Goal: Transaction & Acquisition: Purchase product/service

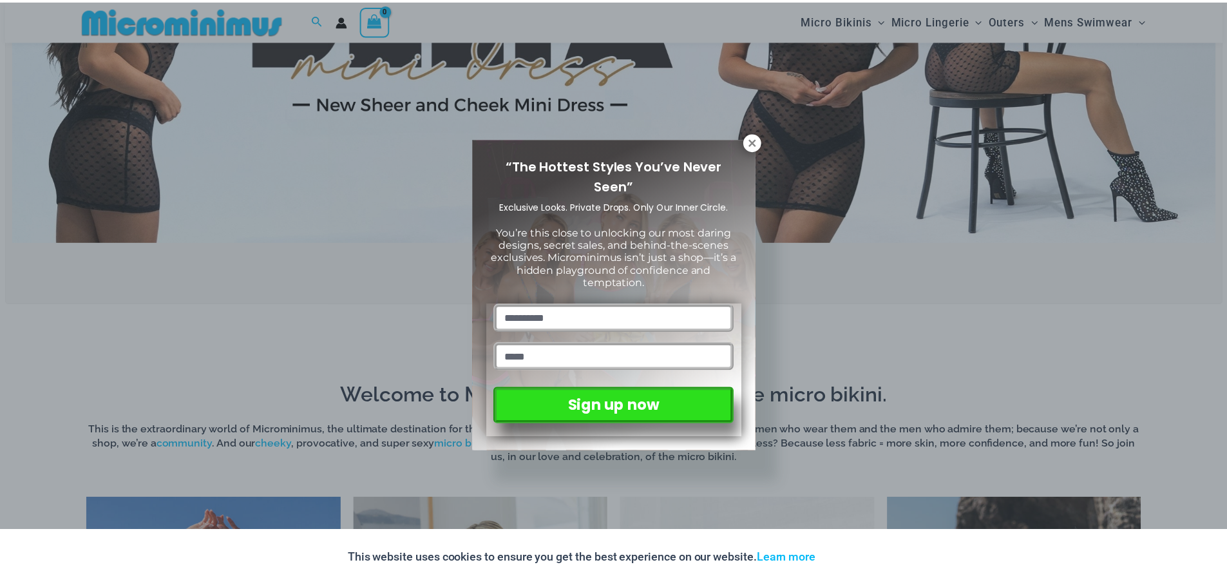
scroll to position [307, 0]
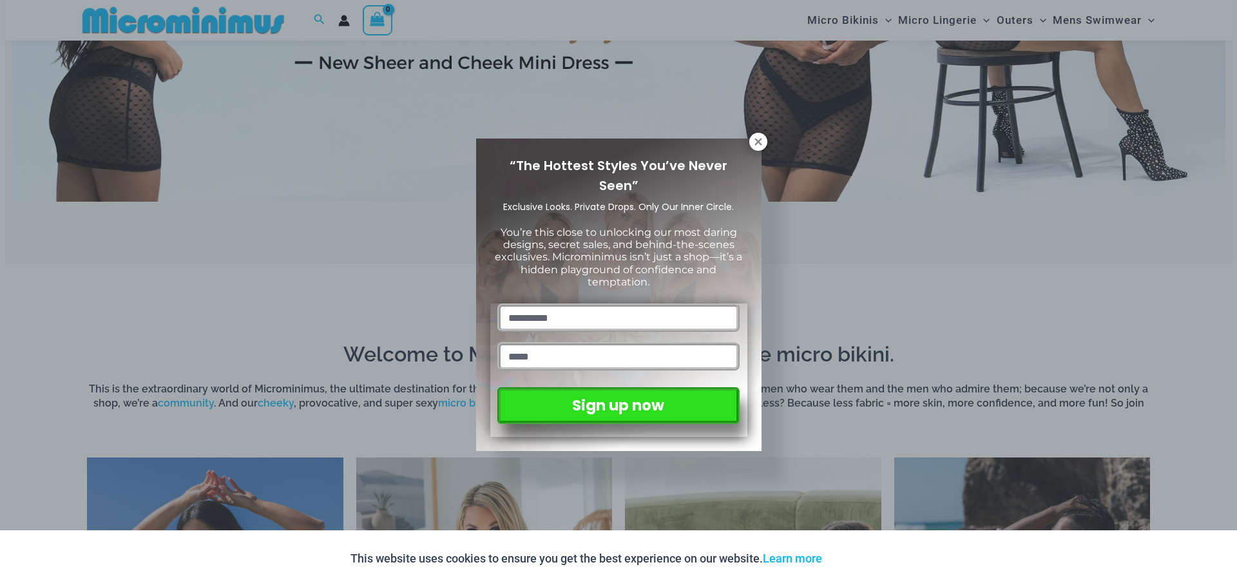
click at [750, 148] on div "“The Hottest Styles You’ve Never Seen” Exclusive Looks. Private Drops. Only Our…" at bounding box center [618, 294] width 285 height 312
click at [759, 138] on icon at bounding box center [758, 142] width 12 height 12
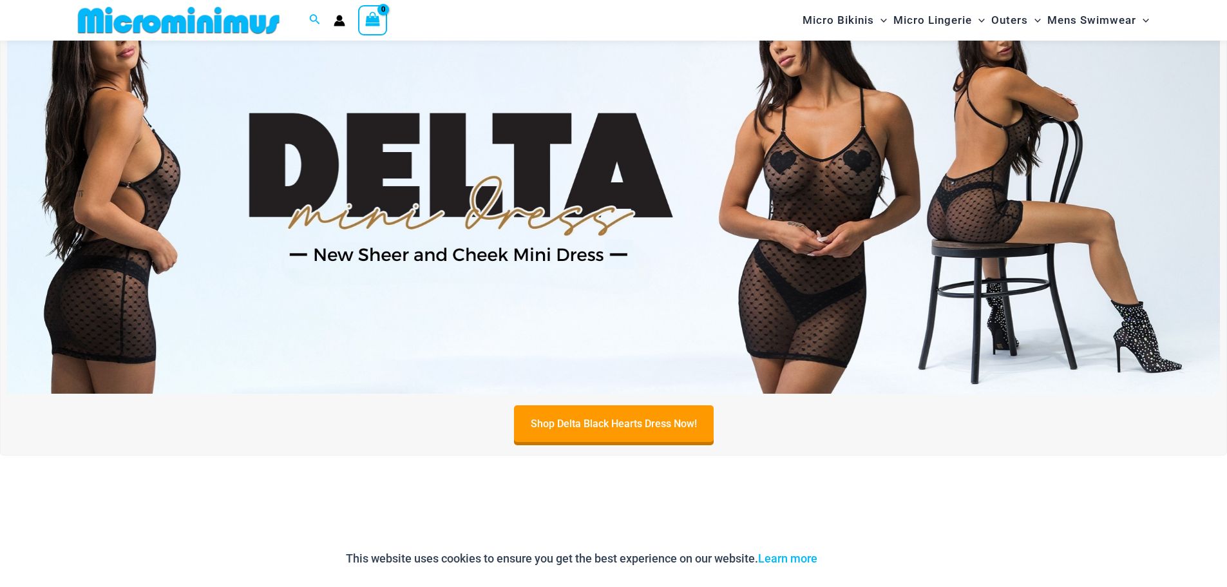
scroll to position [114, 0]
click at [881, 165] on img at bounding box center [613, 188] width 1213 height 412
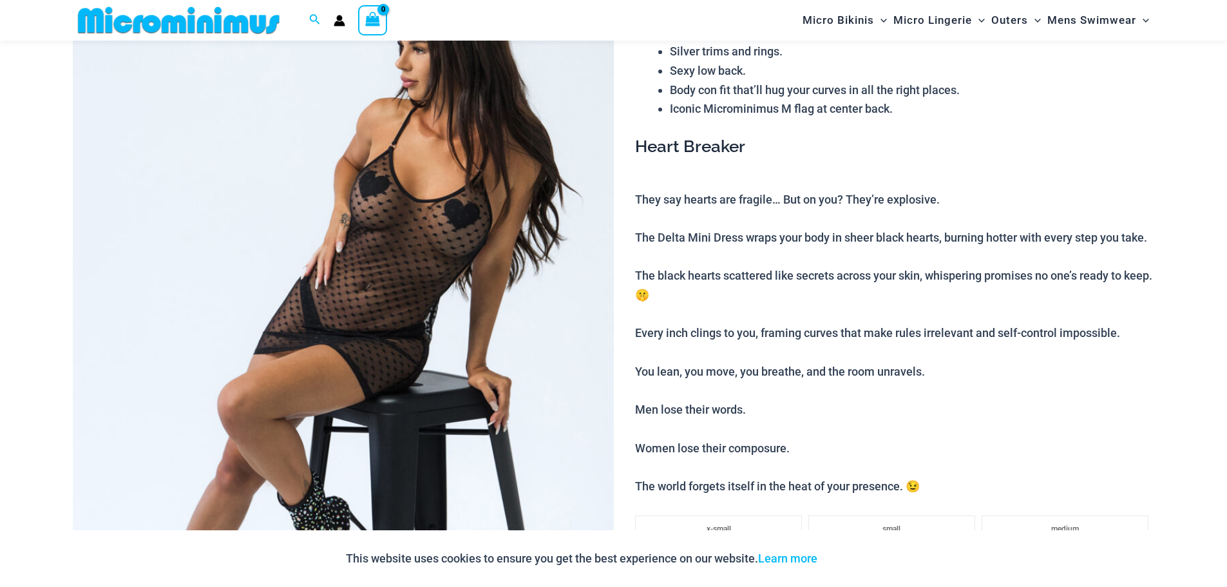
click at [511, 234] on img at bounding box center [343, 342] width 541 height 812
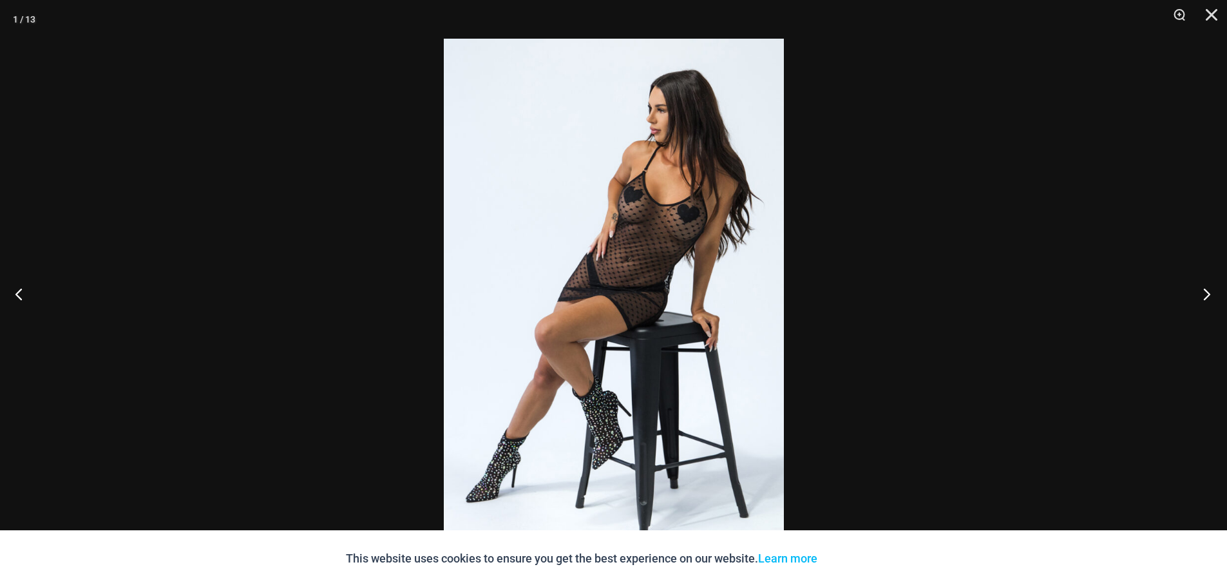
click at [1209, 295] on button "Next" at bounding box center [1203, 294] width 48 height 64
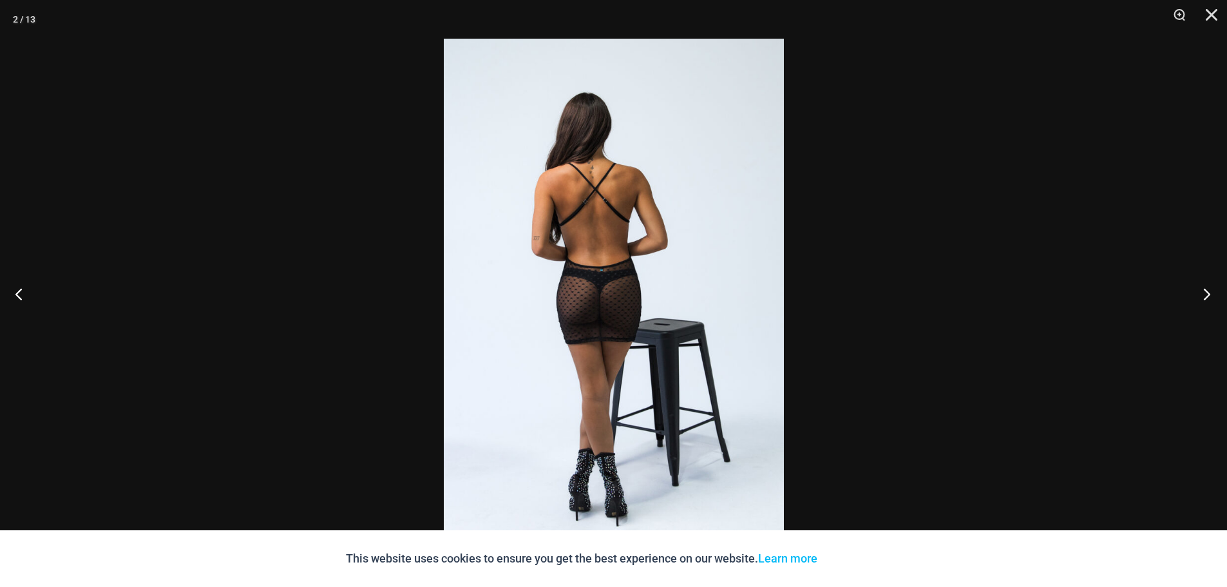
click at [1209, 295] on button "Next" at bounding box center [1203, 294] width 48 height 64
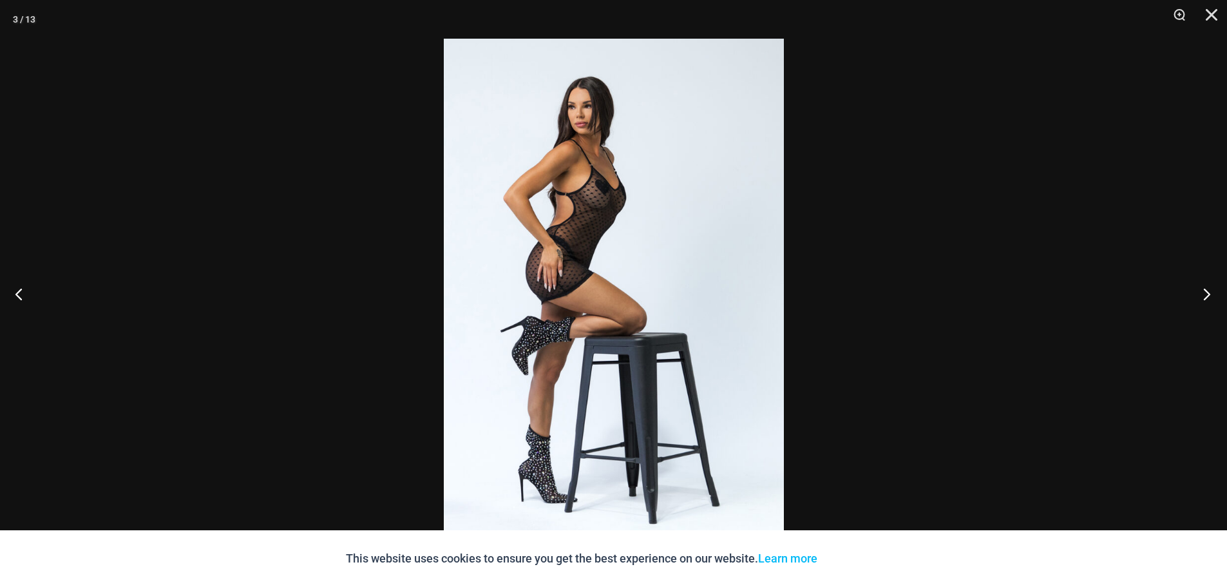
click at [1209, 295] on button "Next" at bounding box center [1203, 294] width 48 height 64
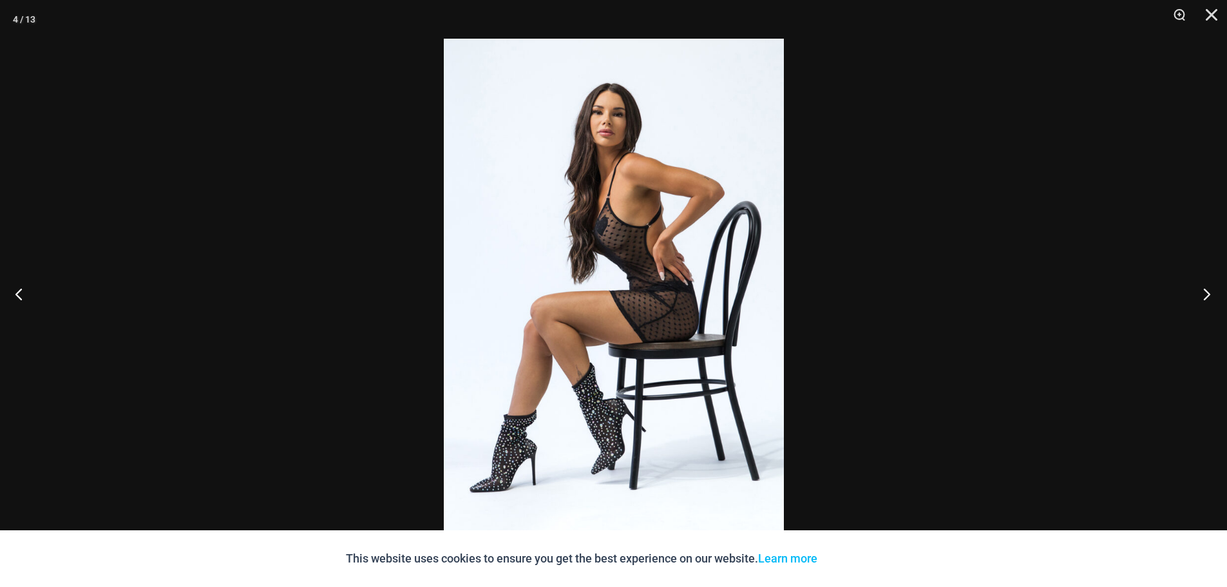
click at [1209, 295] on button "Next" at bounding box center [1203, 294] width 48 height 64
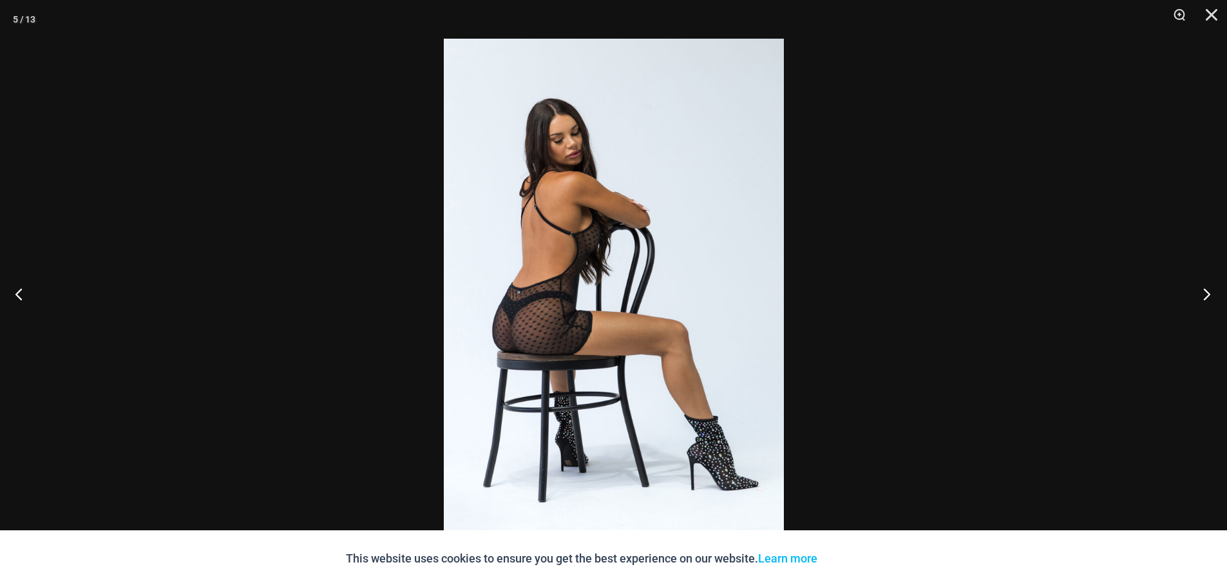
click at [1209, 295] on button "Next" at bounding box center [1203, 294] width 48 height 64
